Goal: Transaction & Acquisition: Purchase product/service

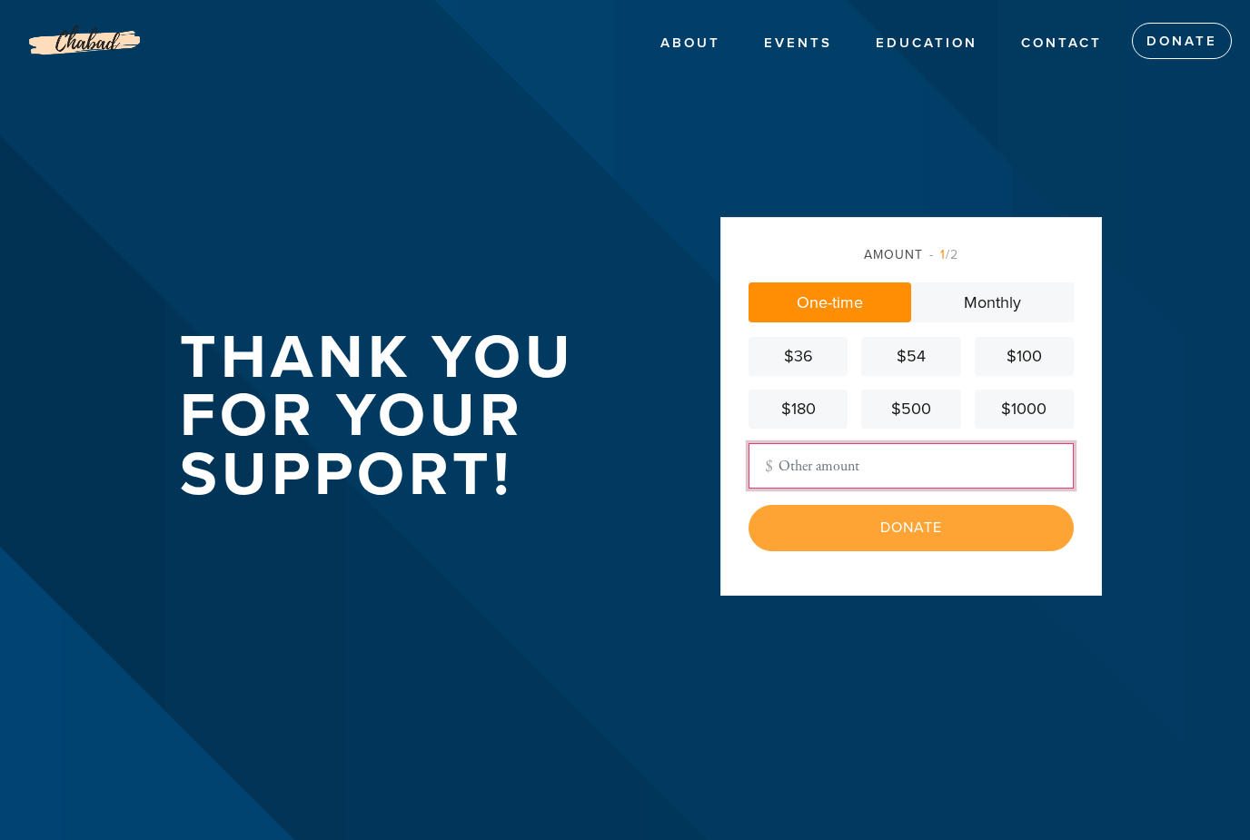
click at [834, 489] on input "Other Amount" at bounding box center [910, 465] width 325 height 45
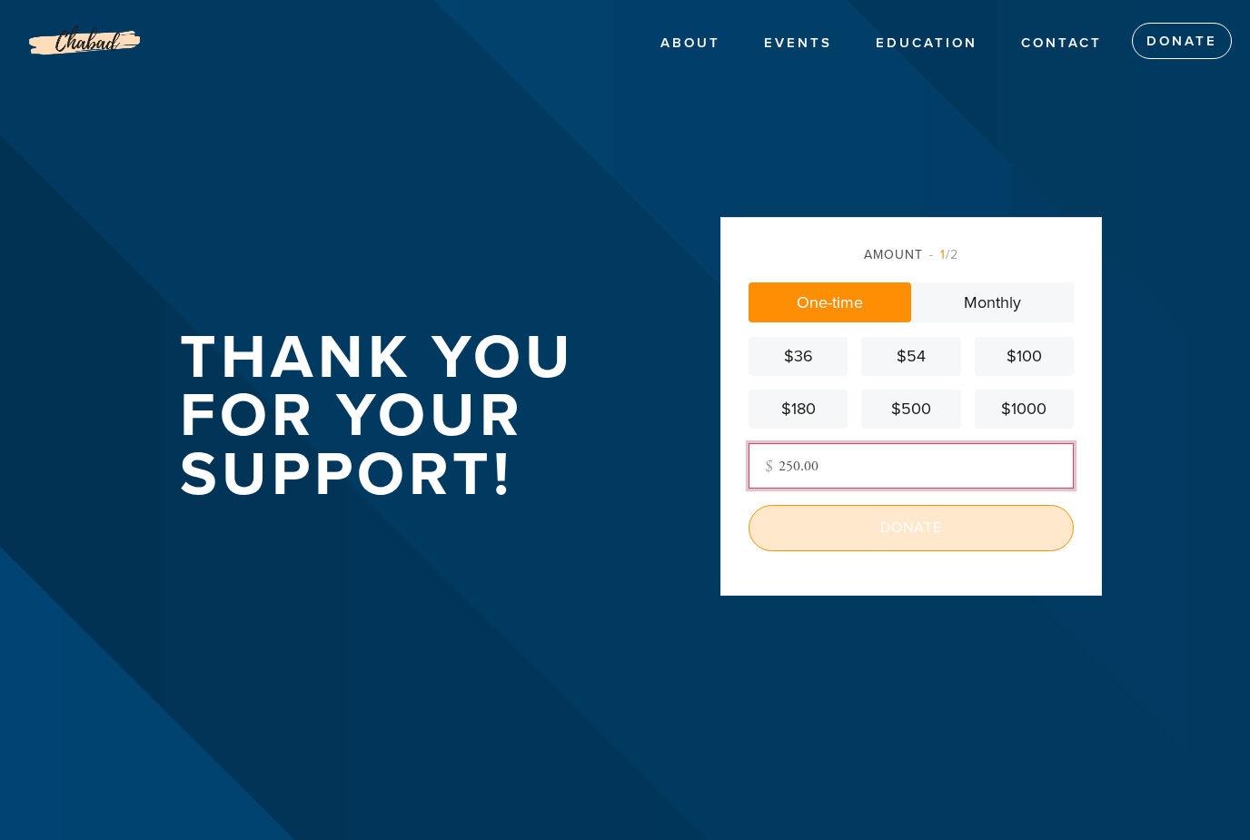
type input "250.00"
click at [949, 550] on input "Donate" at bounding box center [910, 527] width 325 height 45
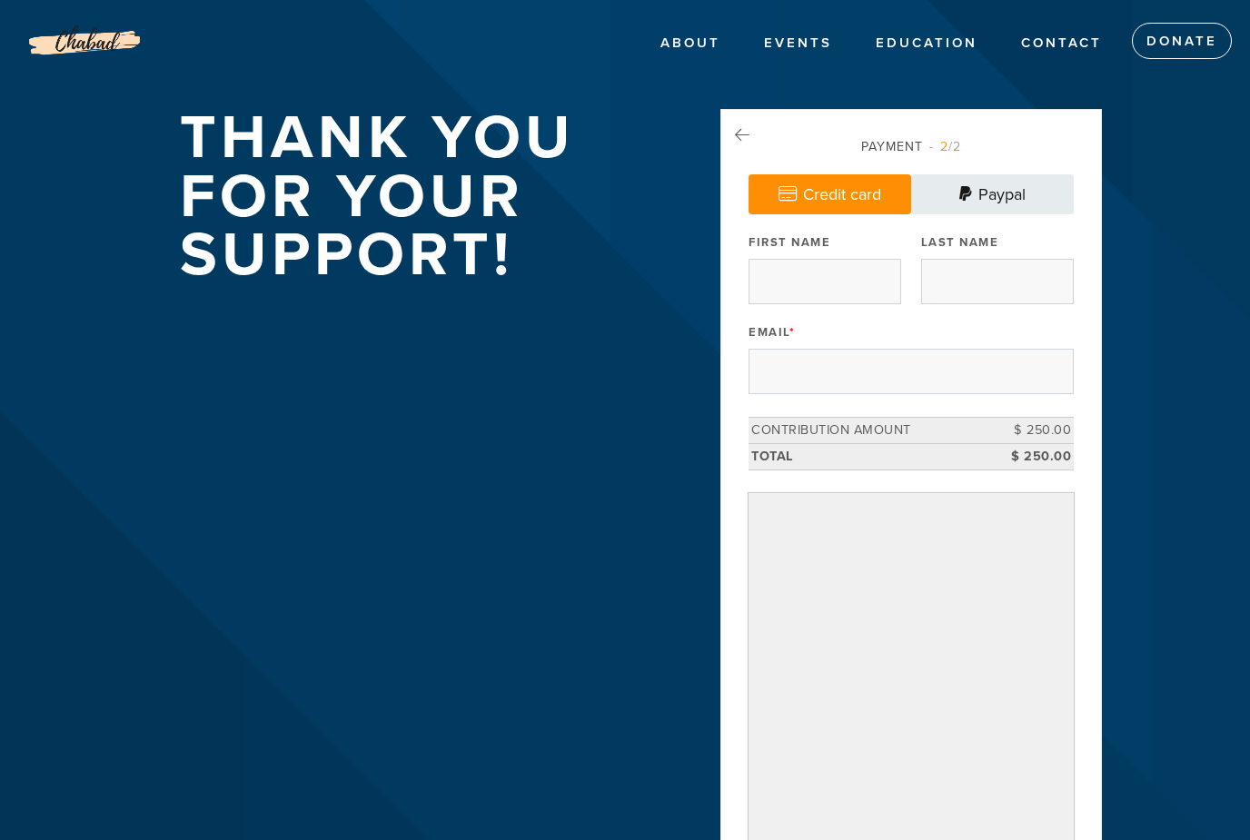
click at [951, 195] on link "Paypal" at bounding box center [992, 194] width 163 height 40
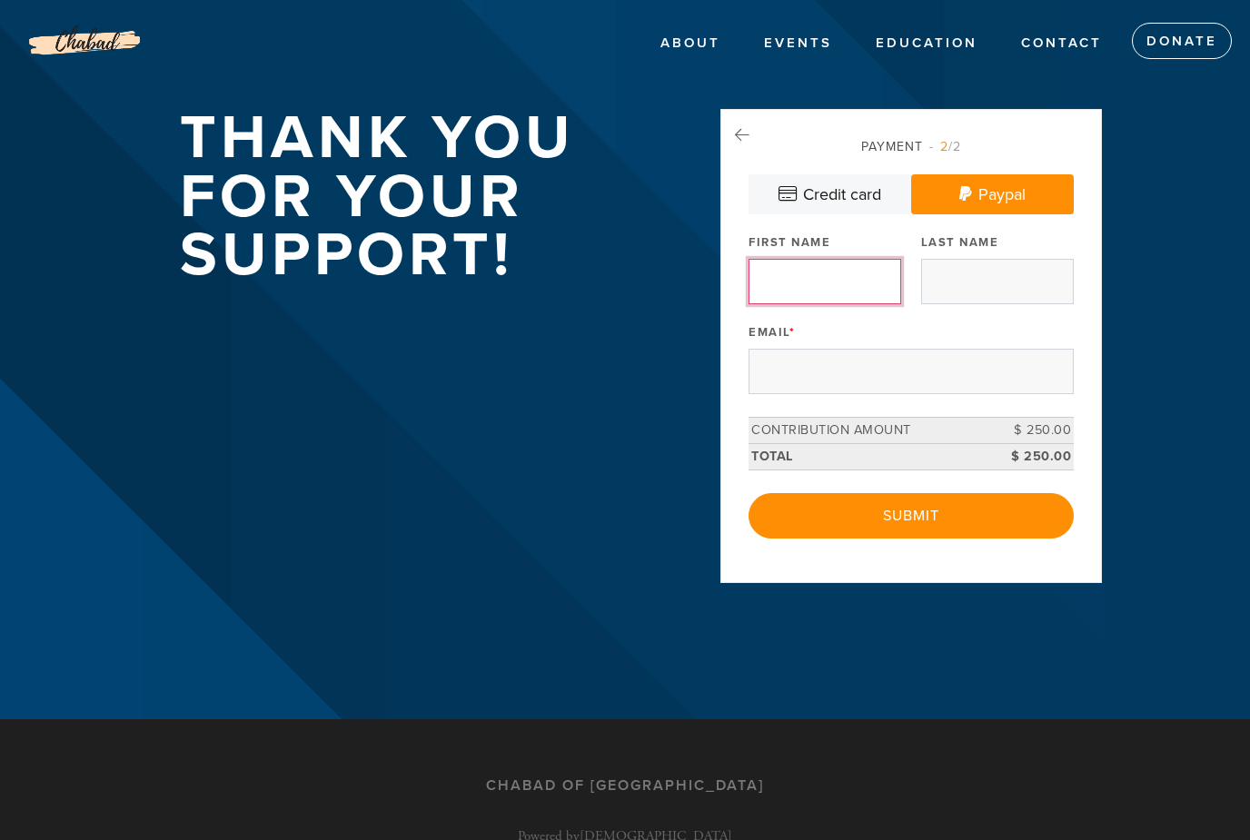
click at [817, 279] on input "First Name" at bounding box center [824, 281] width 153 height 45
type input "[PERSON_NAME]"
type input "Young"
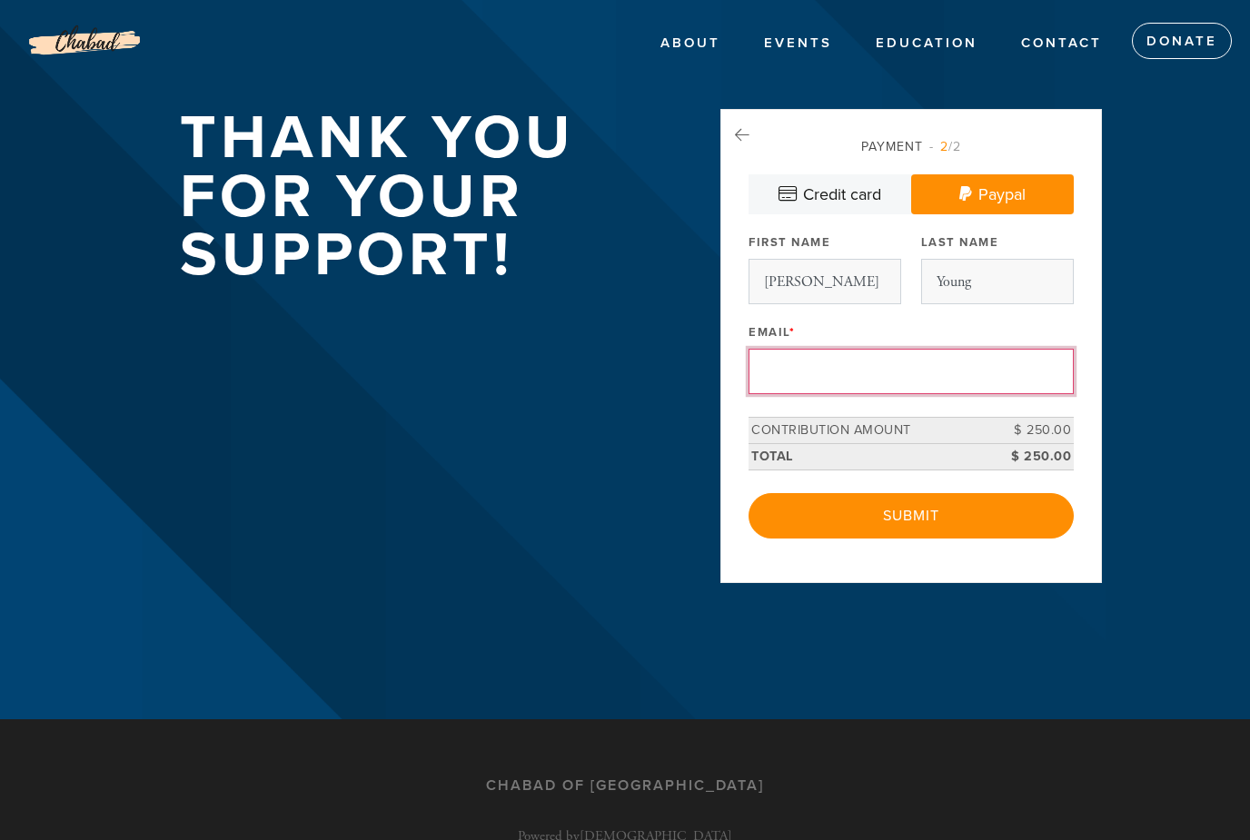
click at [850, 382] on input "Email *" at bounding box center [910, 371] width 325 height 45
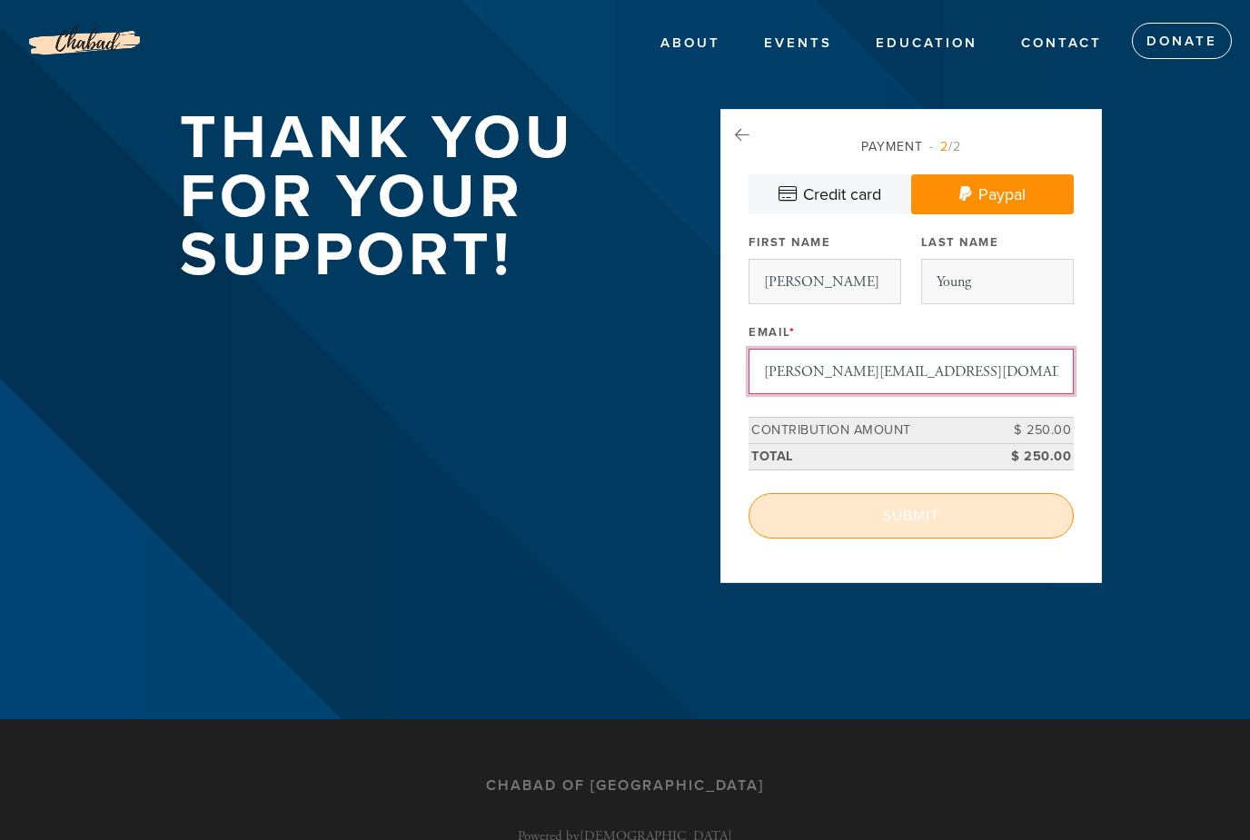
type input "[PERSON_NAME][EMAIL_ADDRESS][DOMAIN_NAME]"
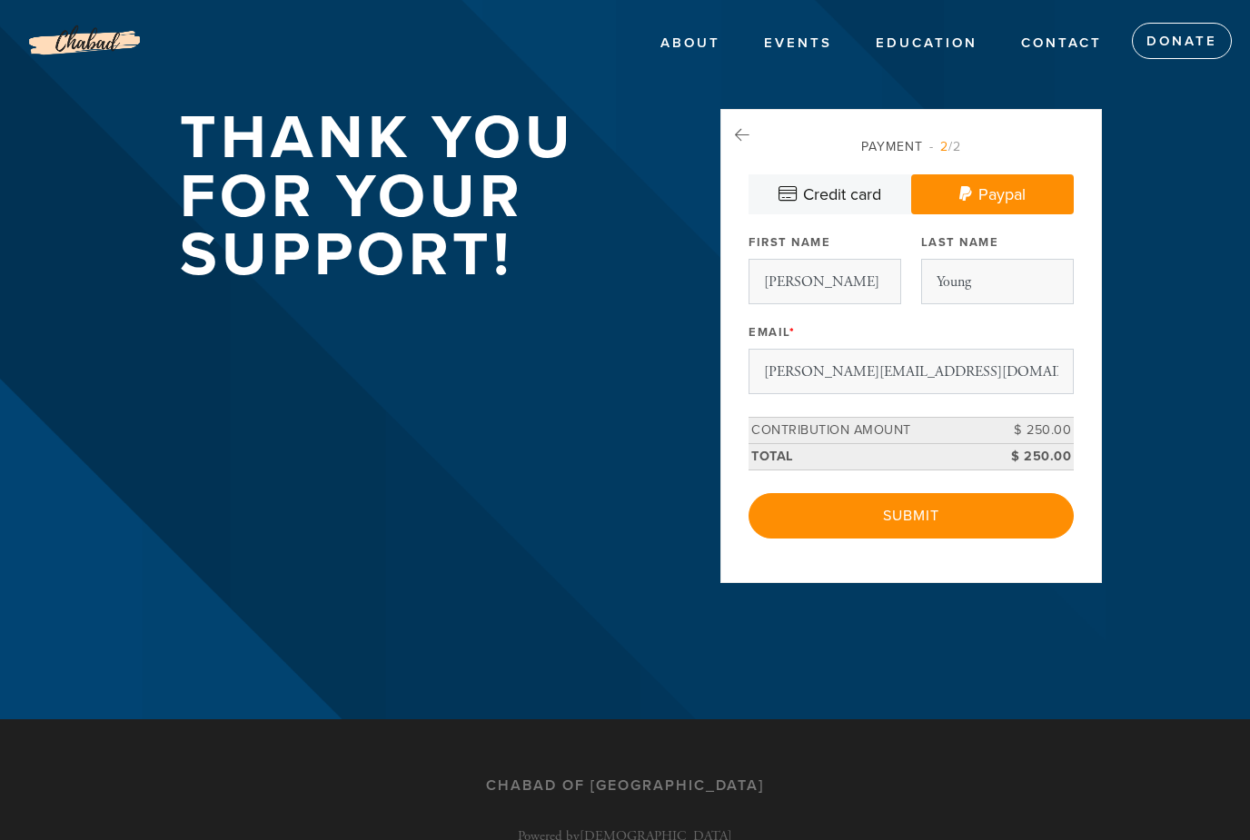
click at [945, 522] on input "Submit" at bounding box center [910, 515] width 325 height 45
